Goal: Transaction & Acquisition: Purchase product/service

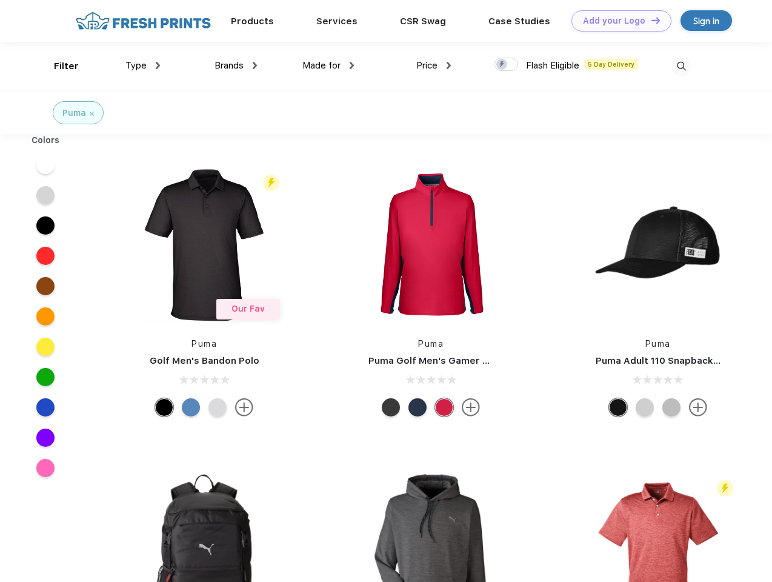
click at [617, 21] on link "Add your Logo Design Tool" at bounding box center [621, 20] width 100 height 21
click at [0, 0] on div "Design Tool" at bounding box center [0, 0] width 0 height 0
click at [650, 20] on link "Add your Logo Design Tool" at bounding box center [621, 20] width 100 height 21
click at [58, 66] on div "Filter" at bounding box center [66, 66] width 25 height 14
click at [143, 65] on span "Type" at bounding box center [135, 65] width 21 height 11
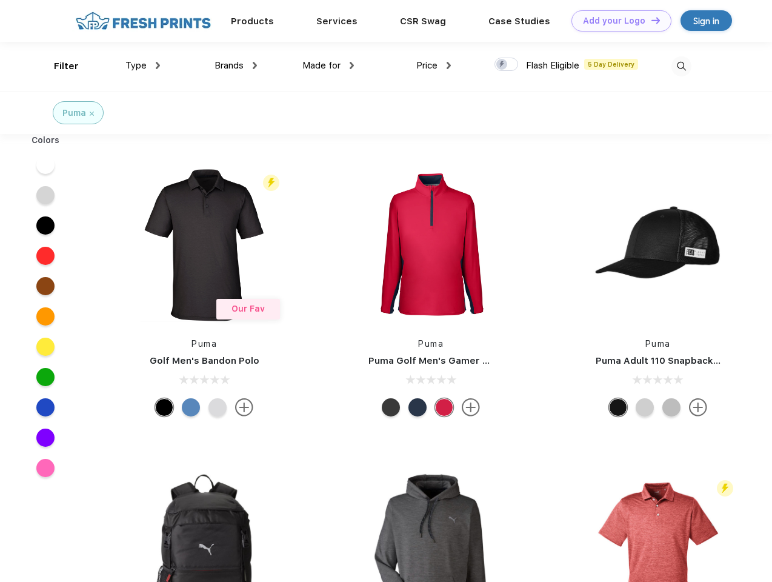
click at [236, 65] on span "Brands" at bounding box center [229, 65] width 29 height 11
click at [328, 65] on span "Made for" at bounding box center [321, 65] width 38 height 11
click at [434, 65] on span "Price" at bounding box center [426, 65] width 21 height 11
click at [507, 65] on div at bounding box center [507, 64] width 24 height 13
click at [502, 65] on input "checkbox" at bounding box center [499, 61] width 8 height 8
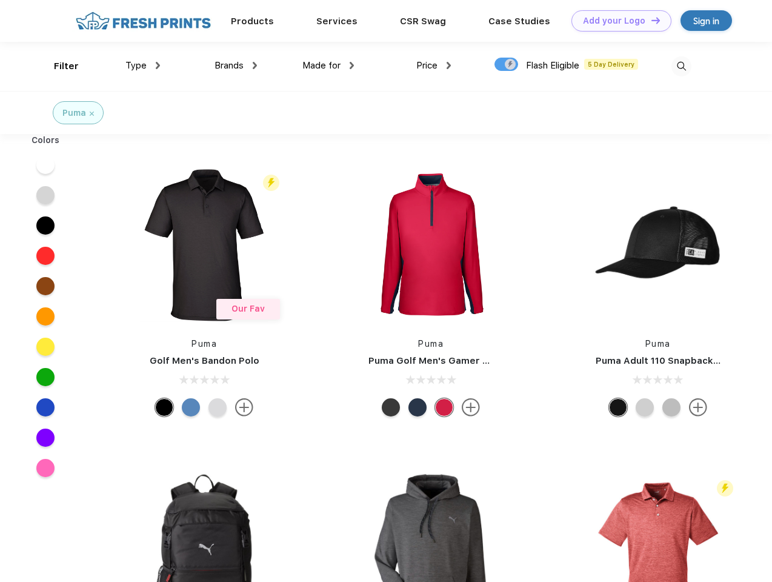
click at [681, 66] on img at bounding box center [681, 66] width 20 height 20
